Goal: Navigation & Orientation: Understand site structure

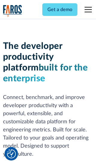
scroll to position [91, 0]
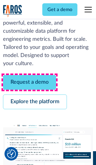
click at [29, 82] on link "Request a demo" at bounding box center [29, 82] width 53 height 15
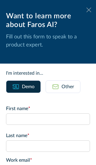
click at [89, 10] on icon at bounding box center [88, 10] width 5 height 5
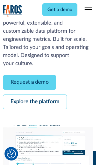
scroll to position [110, 0]
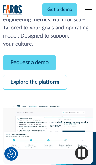
click at [35, 82] on link "Explore the platform" at bounding box center [35, 82] width 64 height 15
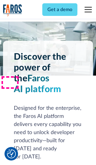
scroll to position [4510, 0]
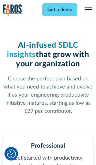
scroll to position [932, 0]
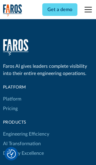
click at [12, 94] on link "Platform" at bounding box center [12, 99] width 18 height 10
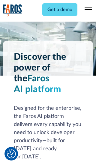
scroll to position [4702, 0]
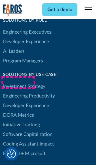
scroll to position [3712, 0]
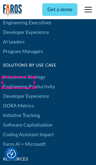
click at [18, 101] on link "DORA Metrics" at bounding box center [18, 106] width 31 height 10
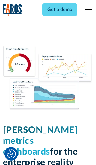
scroll to position [2630, 0]
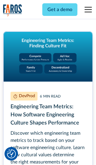
scroll to position [2721, 0]
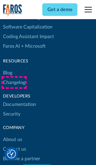
click at [14, 83] on link "Changelog" at bounding box center [14, 83] width 22 height 10
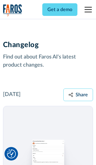
scroll to position [7250, 0]
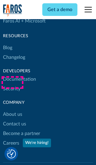
click at [12, 110] on link "About us" at bounding box center [12, 115] width 19 height 10
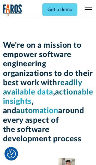
scroll to position [2072, 0]
